Goal: Task Accomplishment & Management: Use online tool/utility

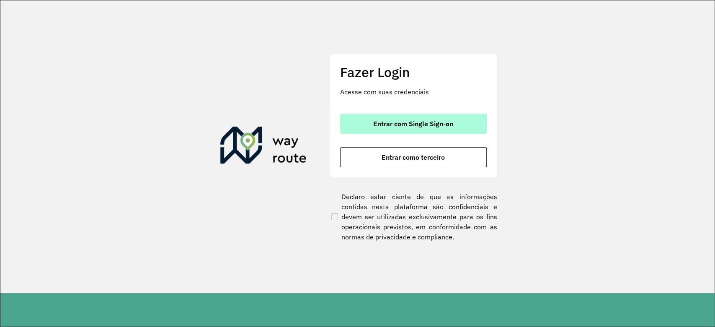
click at [423, 115] on button "Entrar com Single Sign-on" at bounding box center [413, 124] width 147 height 20
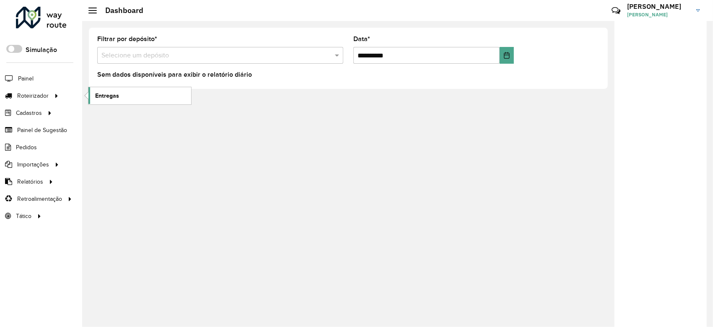
click at [163, 97] on link "Entregas" at bounding box center [139, 95] width 103 height 17
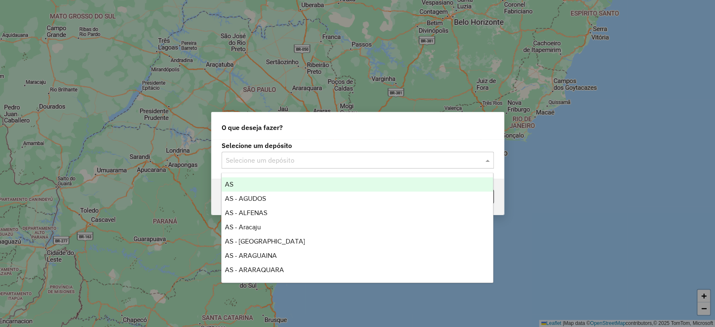
click at [318, 155] on input "text" at bounding box center [349, 160] width 247 height 10
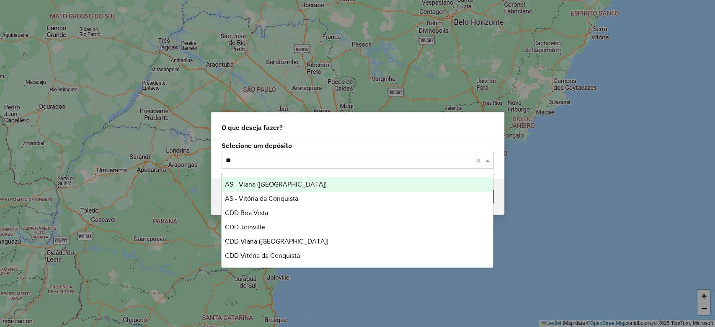
type input "***"
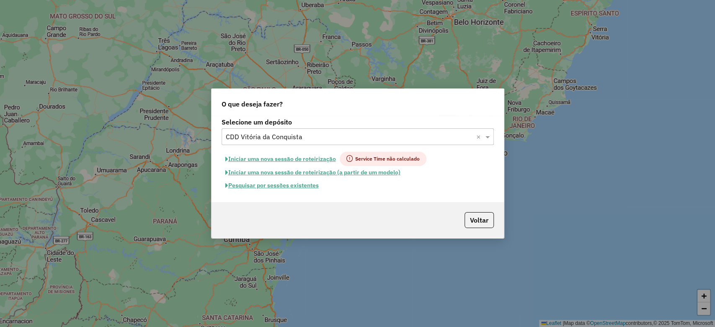
click at [282, 189] on button "Pesquisar por sessões existentes" at bounding box center [272, 185] width 101 height 13
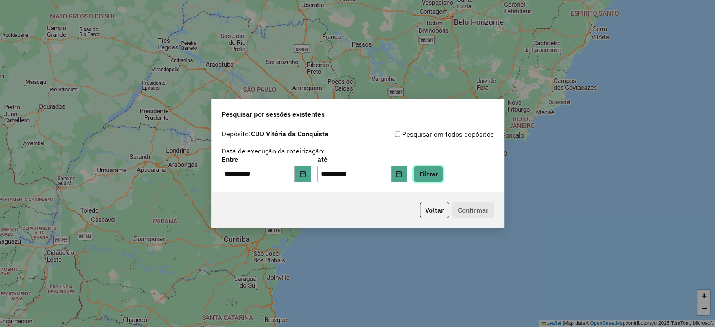
click at [432, 176] on button "Filtrar" at bounding box center [429, 174] width 30 height 16
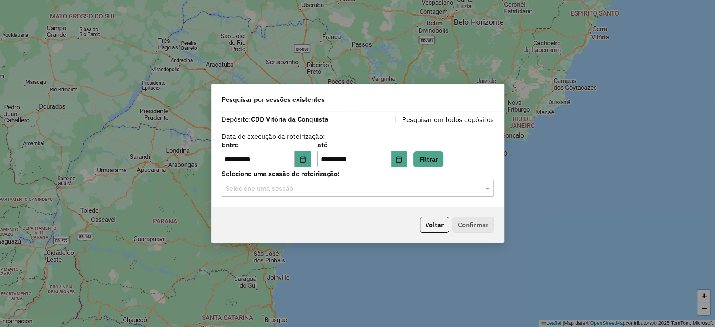
click at [264, 189] on input "text" at bounding box center [349, 188] width 247 height 10
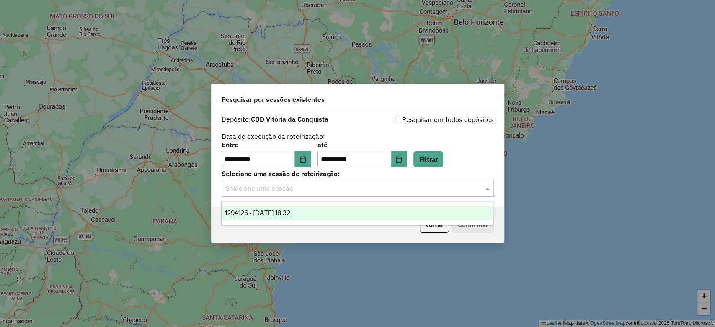
click at [265, 216] on span "1294126 - 14/10/2025 18:32" at bounding box center [257, 212] width 65 height 7
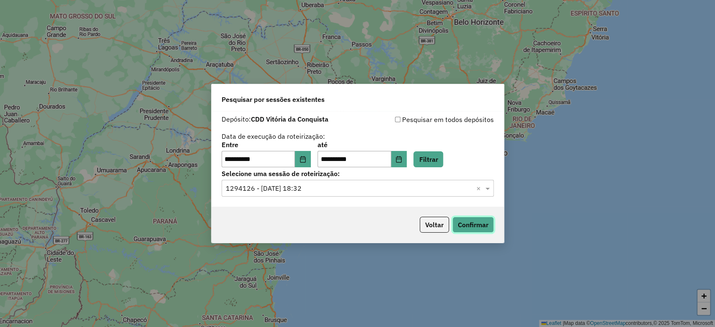
click at [461, 219] on button "Confirmar" at bounding box center [472, 225] width 41 height 16
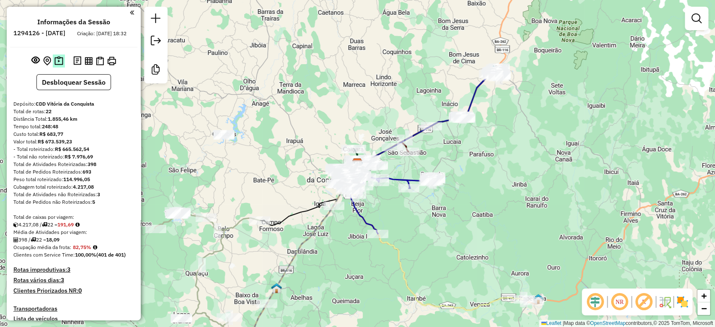
click at [53, 67] on button at bounding box center [59, 60] width 12 height 13
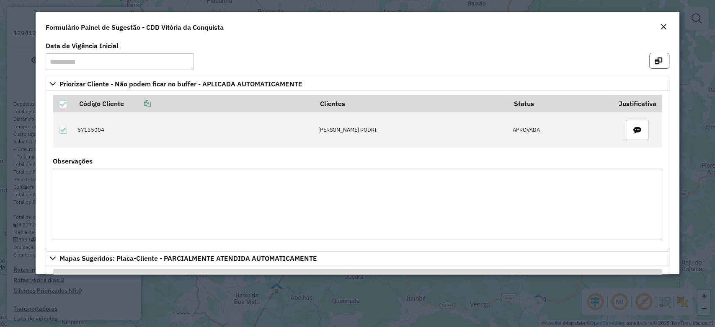
click at [659, 63] on icon "button" at bounding box center [659, 60] width 8 height 7
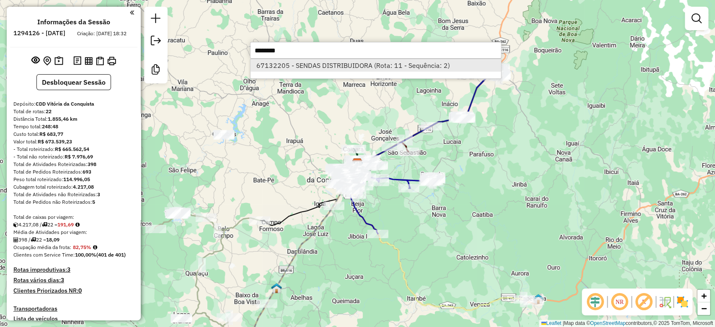
type input "********"
click at [290, 64] on li "67132205 - SENDAS DISTRIBUIDORA (Rota: 11 - Sequência: 2)" at bounding box center [376, 65] width 251 height 13
select select "**********"
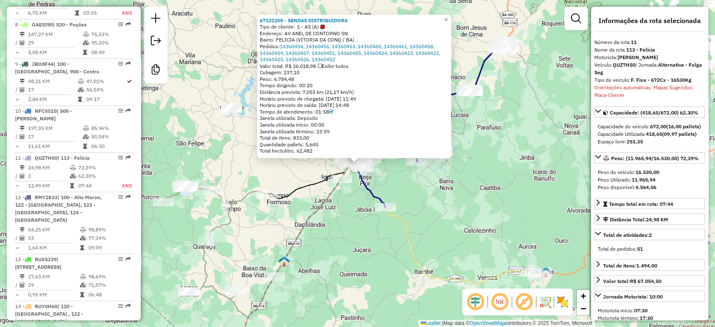
scroll to position [815, 0]
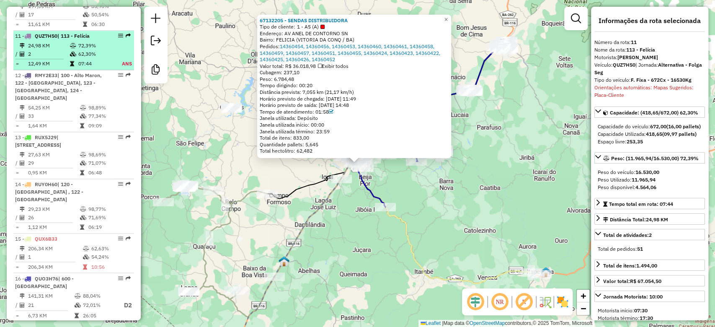
click at [101, 50] on td "62,30%" at bounding box center [95, 54] width 34 height 8
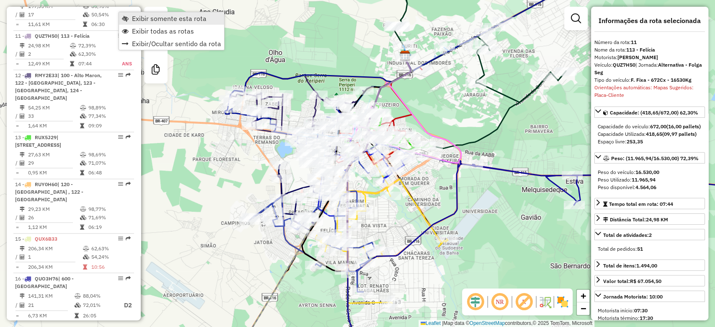
click at [129, 18] on link "Exibir somente esta rota" at bounding box center [171, 18] width 105 height 13
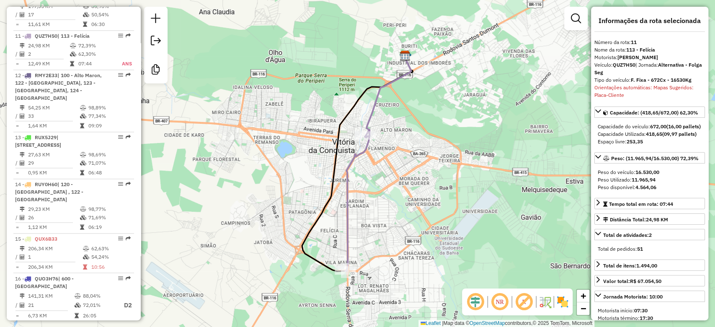
click at [268, 117] on div "Janela de atendimento Grade de atendimento Capacidade Transportadoras Veículos …" at bounding box center [357, 163] width 715 height 327
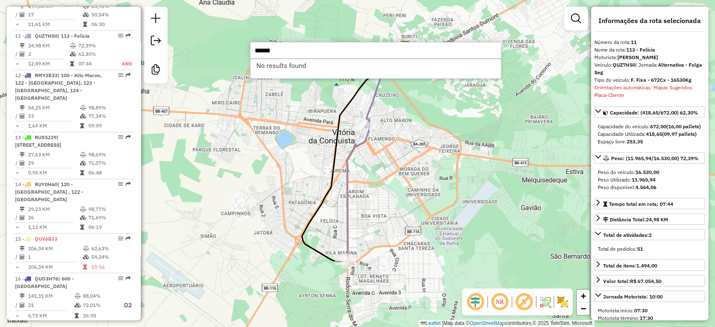
drag, startPoint x: 330, startPoint y: 147, endPoint x: 332, endPoint y: 155, distance: 8.6
click at [332, 155] on div "Janela de atendimento Grade de atendimento Capacidade Transportadoras Veículos …" at bounding box center [357, 163] width 715 height 327
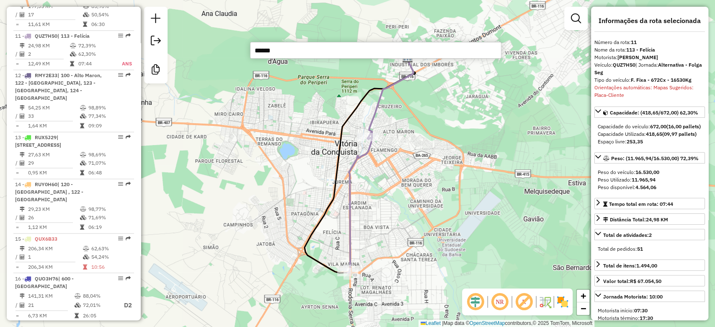
click at [269, 52] on input "******" at bounding box center [375, 50] width 251 height 17
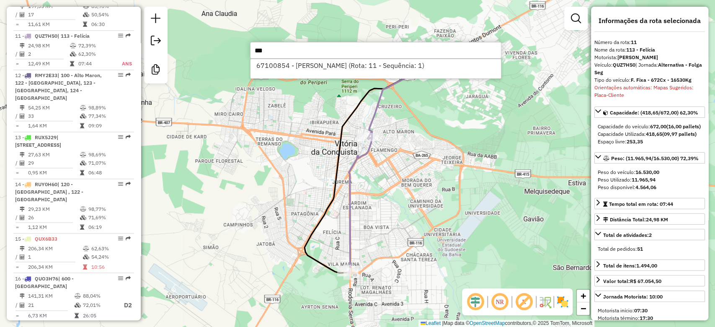
type input "***"
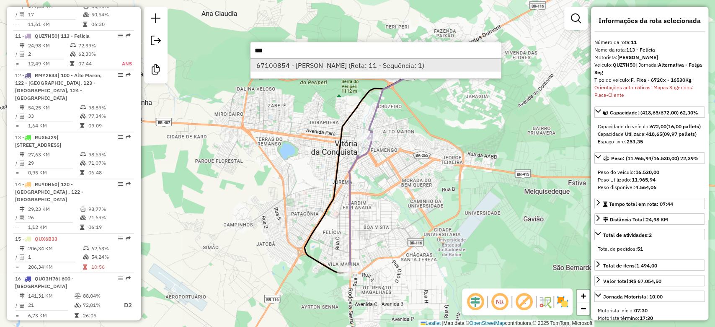
click at [288, 67] on li "67100854 - CORREIA ANDRADE SUPE (Rota: 11 - Sequência: 1)" at bounding box center [376, 65] width 251 height 13
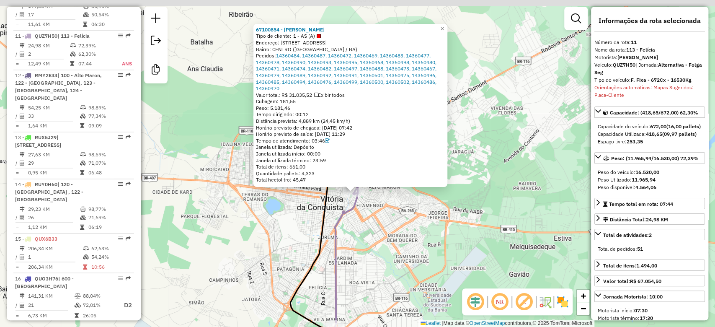
drag, startPoint x: 313, startPoint y: 189, endPoint x: 308, endPoint y: 216, distance: 27.1
click at [308, 216] on div "67100854 - CORREIA ANDRADE SUPE Tipo de cliente: 1 - AS (A) Endereço: RUA DOS A…" at bounding box center [357, 163] width 715 height 327
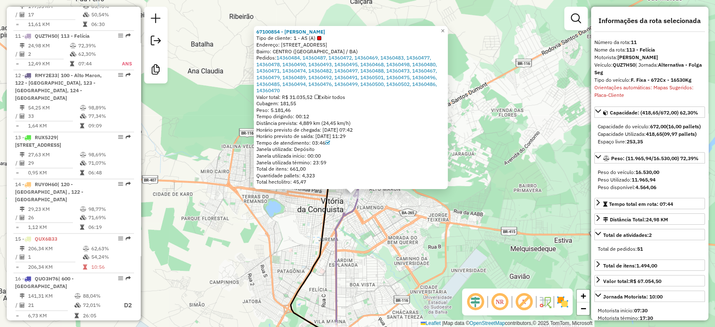
click at [311, 212] on div "67100854 - CORREIA ANDRADE SUPE Tipo de cliente: 1 - AS (A) Endereço: RUA DOS A…" at bounding box center [357, 163] width 715 height 327
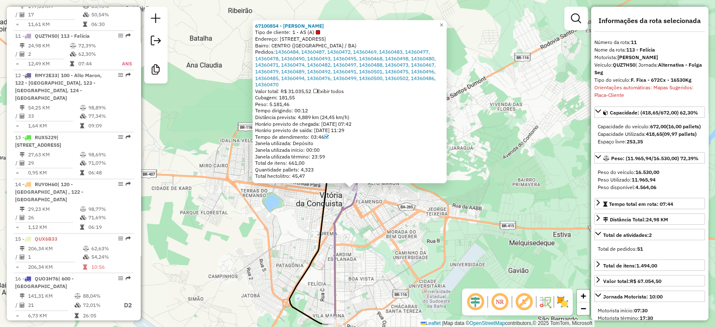
drag, startPoint x: 309, startPoint y: 206, endPoint x: 308, endPoint y: 197, distance: 8.8
click at [308, 197] on div "67100854 - CORREIA ANDRADE SUPE Tipo de cliente: 1 - AS (A) Endereço: RUA DOS A…" at bounding box center [357, 163] width 715 height 327
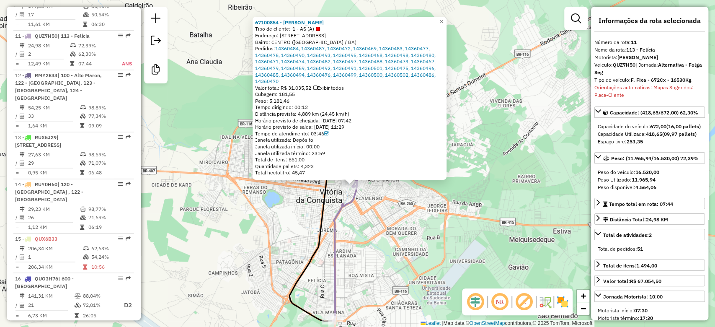
click at [309, 196] on div "67100854 - CORREIA ANDRADE SUPE Tipo de cliente: 1 - AS (A) Endereço: RUA DOS A…" at bounding box center [357, 163] width 715 height 327
drag, startPoint x: 365, startPoint y: 218, endPoint x: 364, endPoint y: 210, distance: 8.1
click at [366, 218] on div "67100854 - CORREIA ANDRADE SUPE Tipo de cliente: 1 - AS (A) Endereço: RUA DOS A…" at bounding box center [357, 163] width 715 height 327
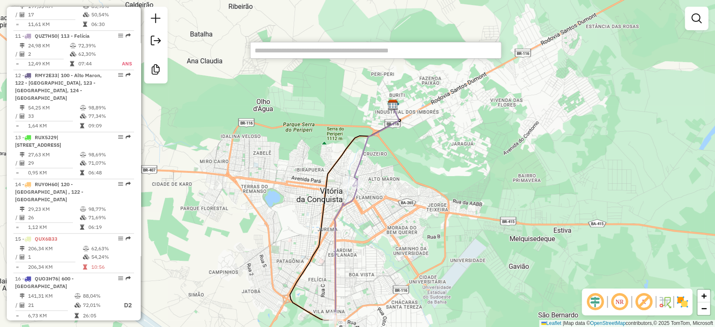
paste input "******"
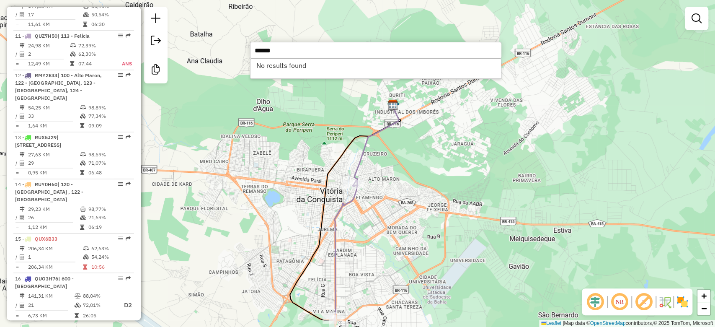
click at [266, 47] on input "******" at bounding box center [375, 50] width 251 height 17
type input "***"
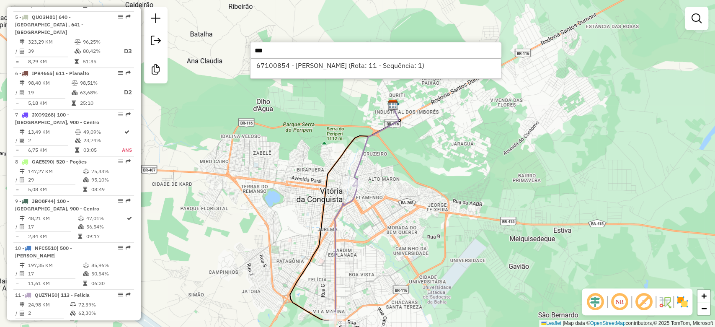
scroll to position [528, 0]
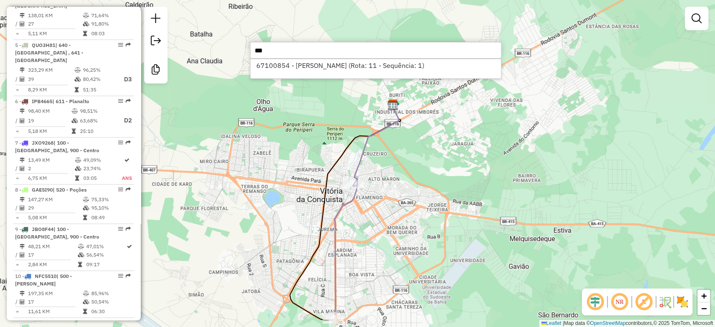
click at [94, 164] on td "23,74%" at bounding box center [102, 168] width 39 height 8
select select "**********"
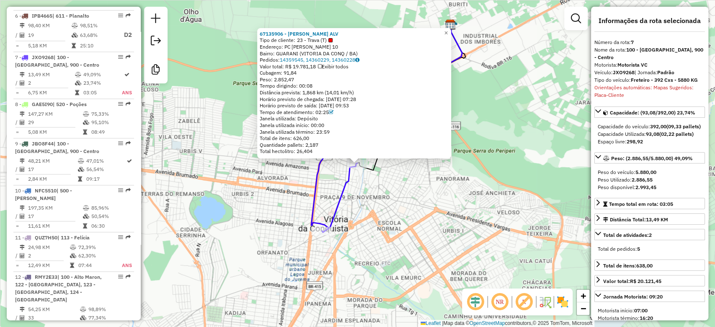
scroll to position [636, 0]
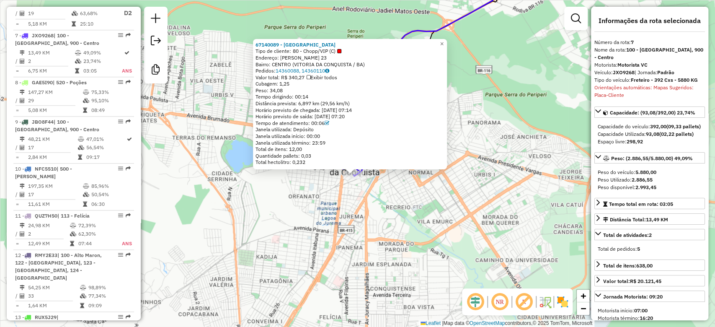
drag, startPoint x: 345, startPoint y: 200, endPoint x: 339, endPoint y: 210, distance: 12.2
click at [339, 209] on div "67140089 - CALANGO DO NORDESTE Tipo de cliente: 80 - Chopp/VIP (C) Endereço: DA…" at bounding box center [357, 163] width 715 height 327
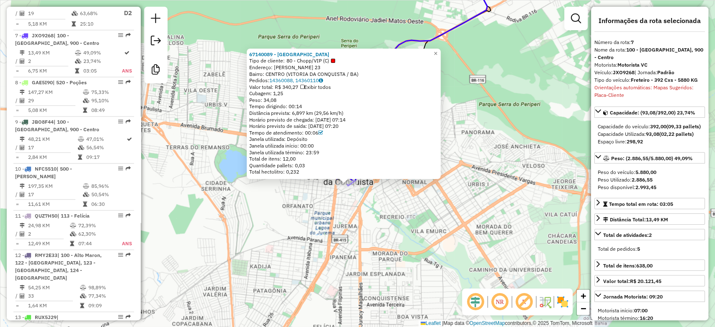
click at [339, 209] on div "67140089 - CALANGO DO NORDESTE Tipo de cliente: 80 - Chopp/VIP (C) Endereço: DA…" at bounding box center [357, 163] width 715 height 327
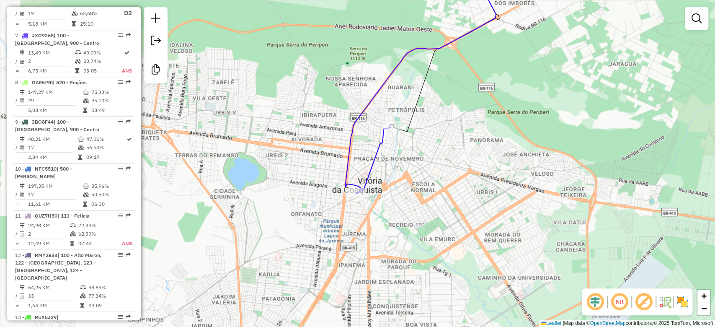
drag, startPoint x: 251, startPoint y: 167, endPoint x: 256, endPoint y: 173, distance: 7.7
click at [256, 173] on div "Janela de atendimento Grade de atendimento Capacidade Transportadoras Veículos …" at bounding box center [357, 163] width 715 height 327
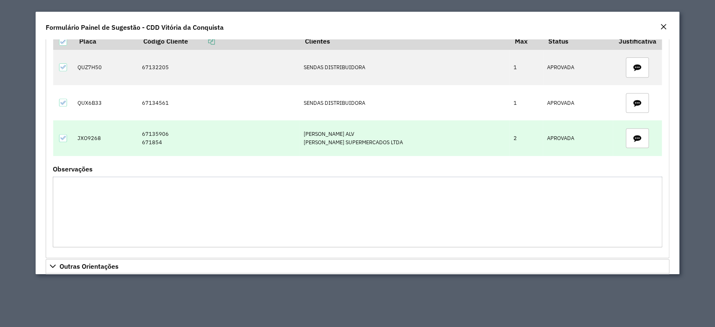
scroll to position [246, 0]
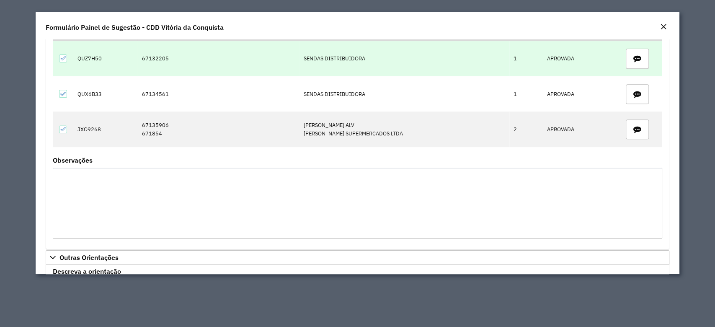
click at [149, 61] on td "67132205" at bounding box center [218, 58] width 162 height 35
click at [150, 61] on td "67132205" at bounding box center [218, 58] width 162 height 35
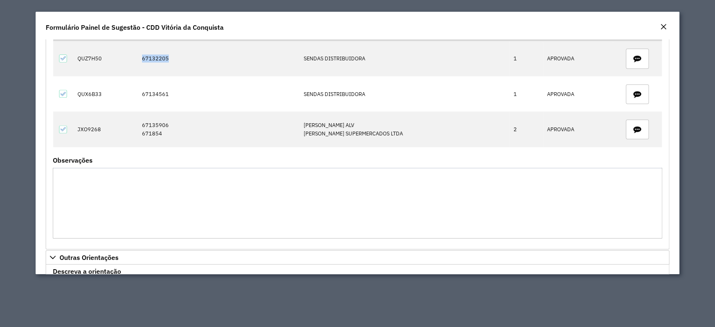
copy td "67132205"
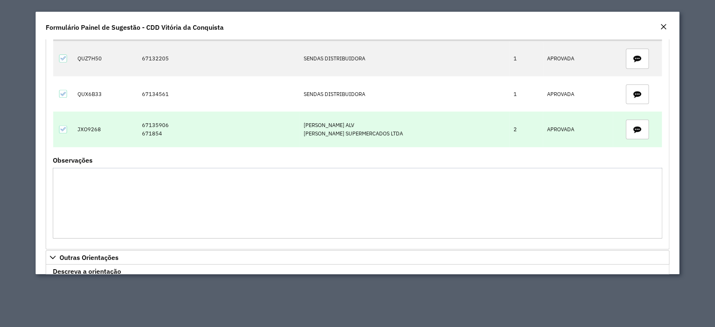
click at [137, 134] on td "67135906 671854" at bounding box center [218, 128] width 162 height 35
click at [138, 134] on td "67135906 671854" at bounding box center [218, 128] width 162 height 35
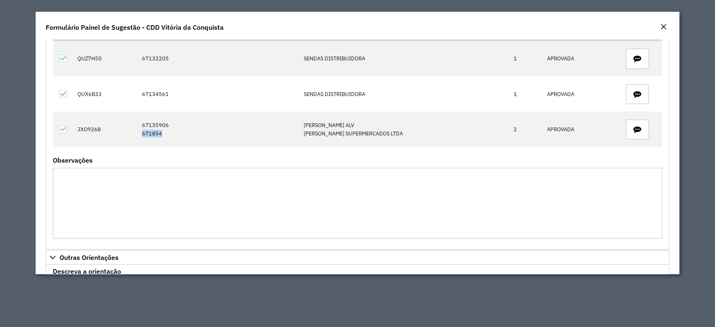
copy td "671854"
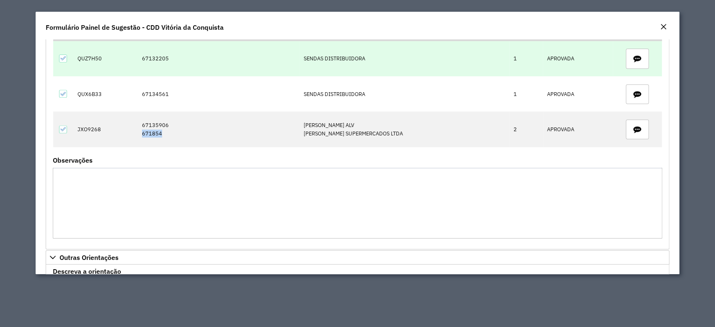
copy td "671854"
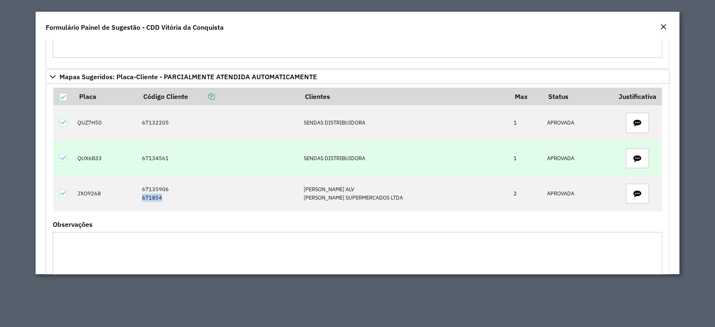
scroll to position [181, 0]
